Goal: Information Seeking & Learning: Learn about a topic

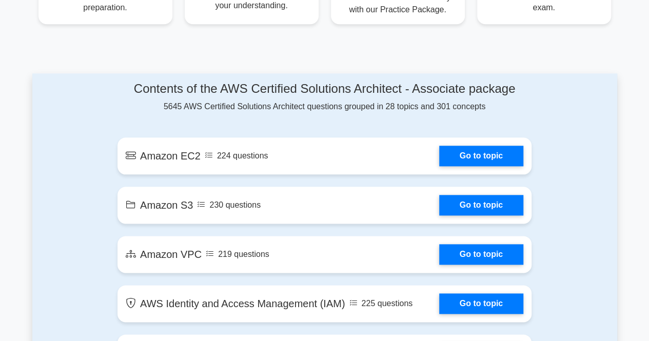
scroll to position [494, 0]
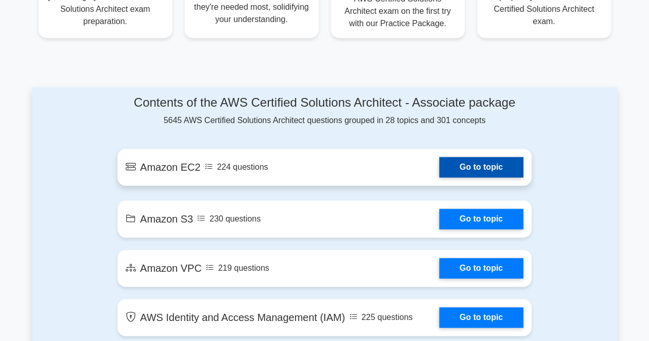
click at [477, 170] on link "Go to topic" at bounding box center [481, 167] width 84 height 21
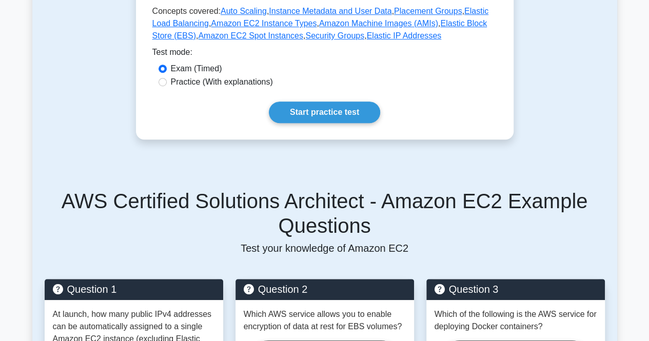
scroll to position [271, 0]
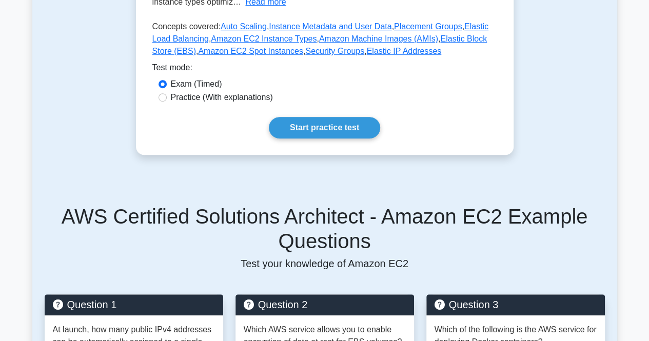
drag, startPoint x: 656, startPoint y: 102, endPoint x: 651, endPoint y: 95, distance: 8.4
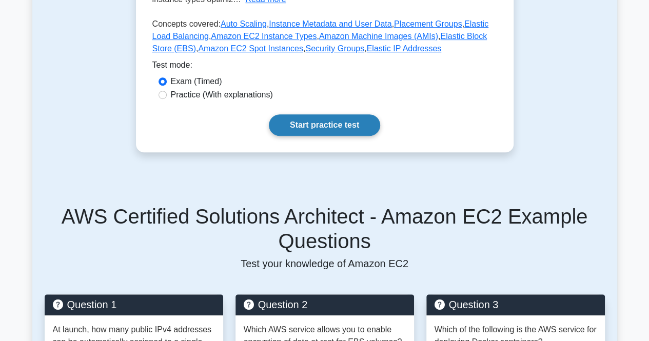
click at [342, 120] on link "Start practice test" at bounding box center [324, 125] width 111 height 22
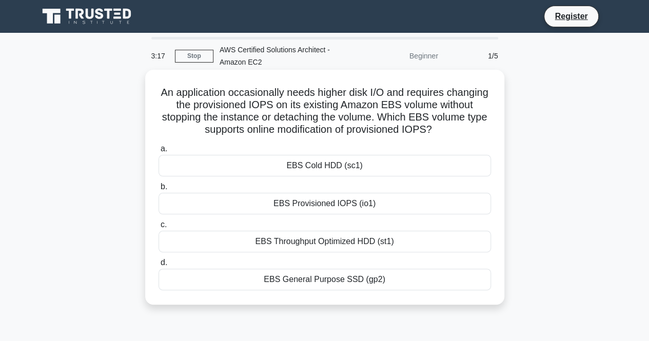
click at [358, 201] on div "EBS Provisioned IOPS (io1)" at bounding box center [325, 204] width 332 height 22
click at [159, 190] on input "b. EBS Provisioned IOPS (io1)" at bounding box center [159, 187] width 0 height 7
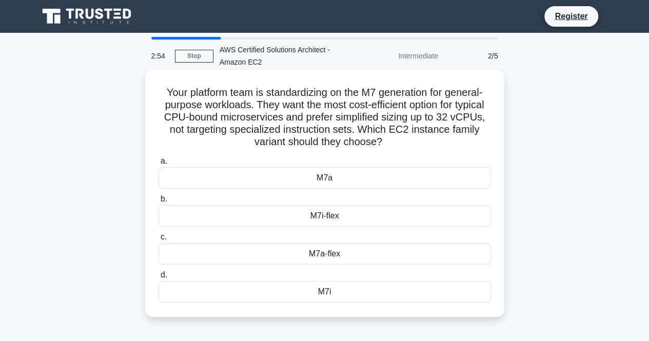
click at [348, 213] on div "M7i-flex" at bounding box center [325, 216] width 332 height 22
click at [159, 203] on input "b. M7i-flex" at bounding box center [159, 199] width 0 height 7
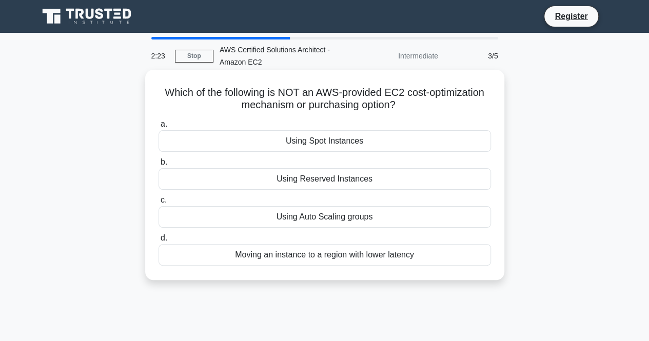
click at [430, 248] on div "Moving an instance to a region with lower latency" at bounding box center [325, 255] width 332 height 22
click at [159, 242] on input "d. Moving an instance to a region with lower latency" at bounding box center [159, 238] width 0 height 7
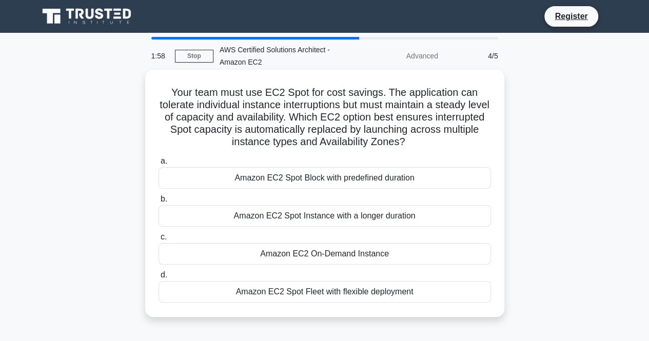
click at [374, 295] on div "Amazon EC2 Spot Fleet with flexible deployment" at bounding box center [325, 292] width 332 height 22
click at [159, 279] on input "d. Amazon EC2 Spot Fleet with flexible deployment" at bounding box center [159, 275] width 0 height 7
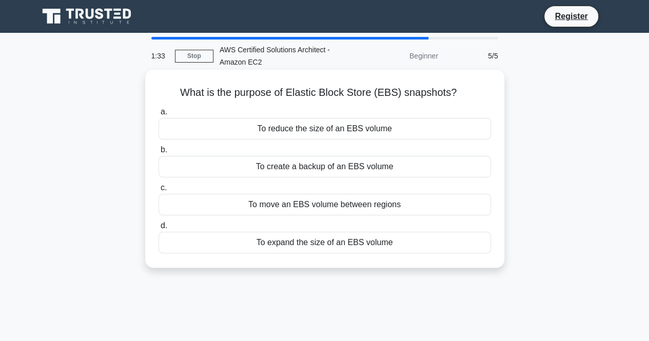
click at [384, 166] on div "To create a backup of an EBS volume" at bounding box center [325, 167] width 332 height 22
click at [159, 153] on input "b. To create a backup of an EBS volume" at bounding box center [159, 150] width 0 height 7
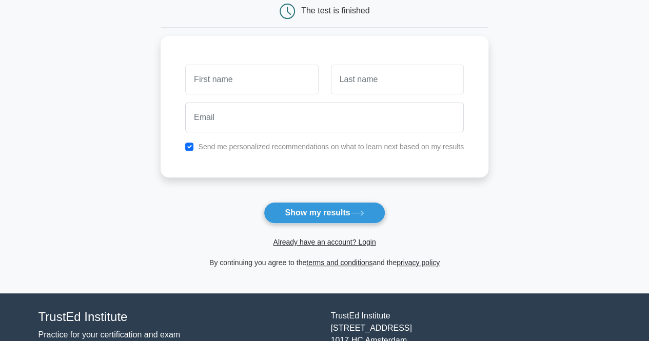
drag, startPoint x: 656, startPoint y: 112, endPoint x: 647, endPoint y: 172, distance: 60.3
click at [647, 172] on html "Register and the" at bounding box center [324, 149] width 649 height 516
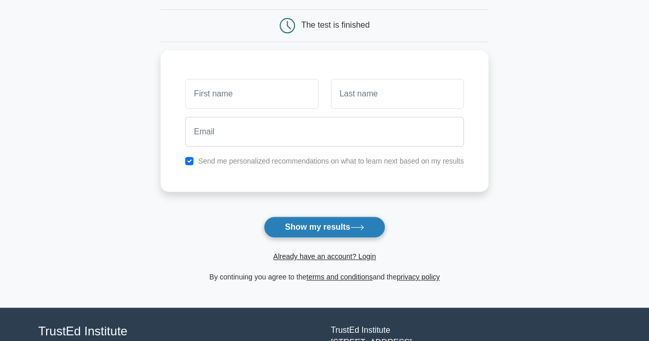
click at [303, 223] on button "Show my results" at bounding box center [324, 228] width 121 height 22
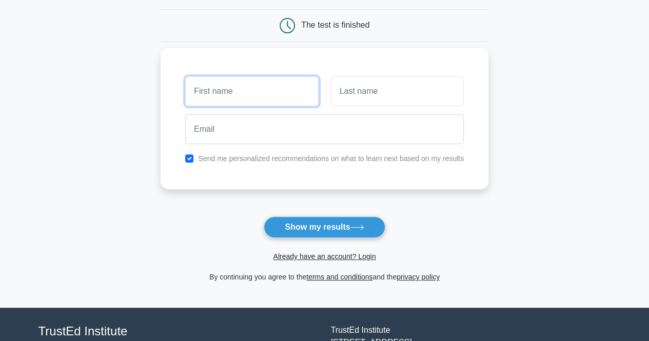
click at [275, 91] on input "text" at bounding box center [251, 91] width 133 height 30
type input "gopi"
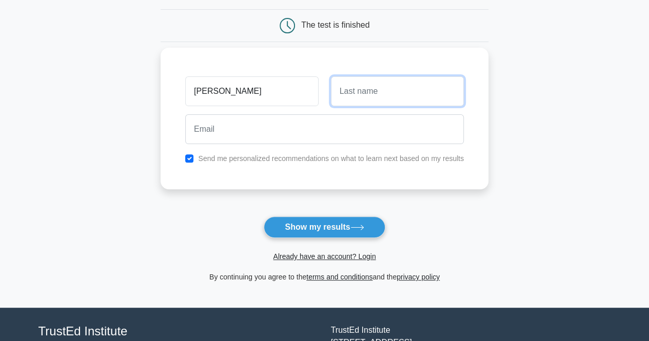
click at [375, 96] on input "text" at bounding box center [397, 91] width 133 height 30
type input "s"
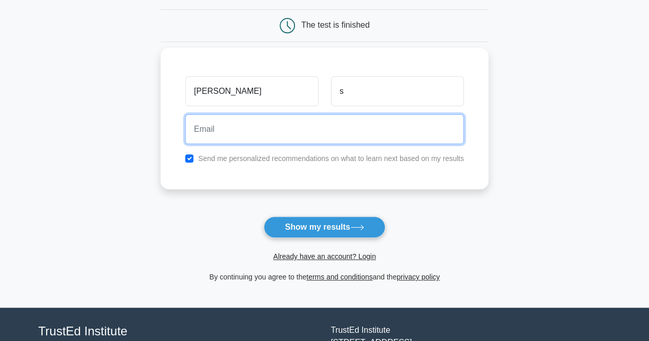
click at [304, 124] on input "email" at bounding box center [324, 129] width 279 height 30
click at [272, 126] on input "email" at bounding box center [324, 129] width 279 height 30
click at [227, 121] on input "email" at bounding box center [324, 129] width 279 height 30
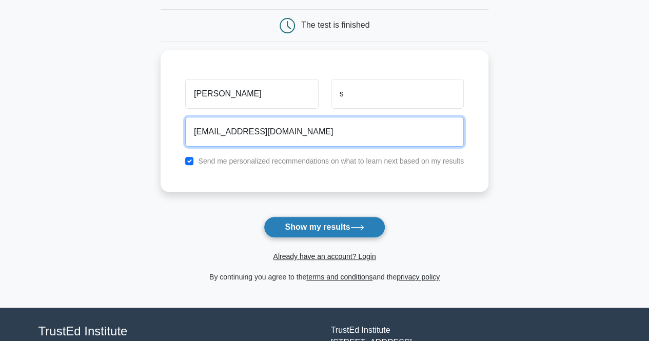
type input "malleshgopis@gmail.com"
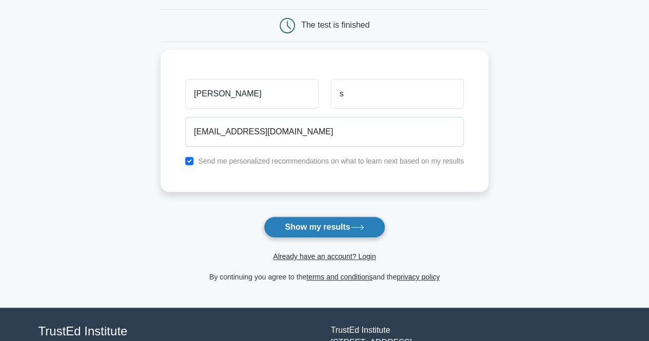
click at [307, 221] on button "Show my results" at bounding box center [324, 228] width 121 height 22
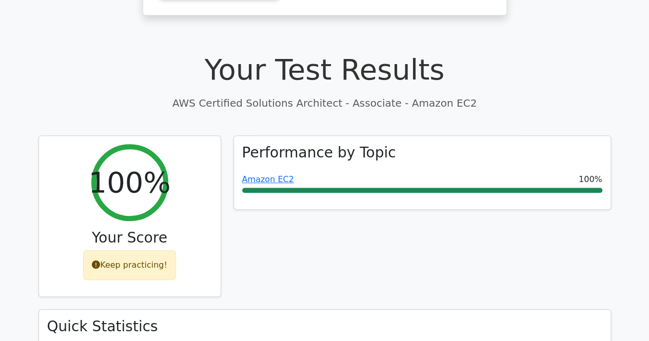
scroll to position [114, 0]
